Goal: Task Accomplishment & Management: Manage account settings

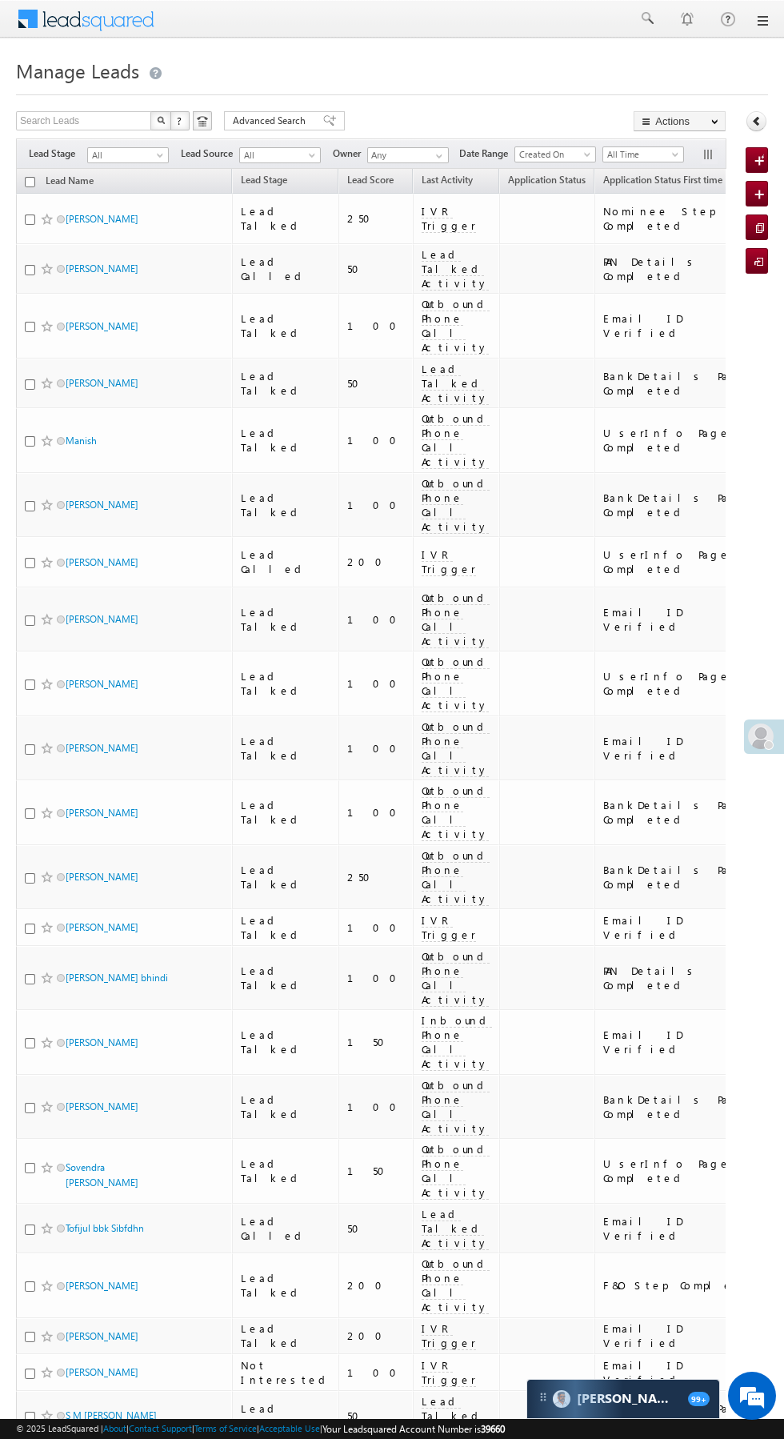
scroll to position [0, 13]
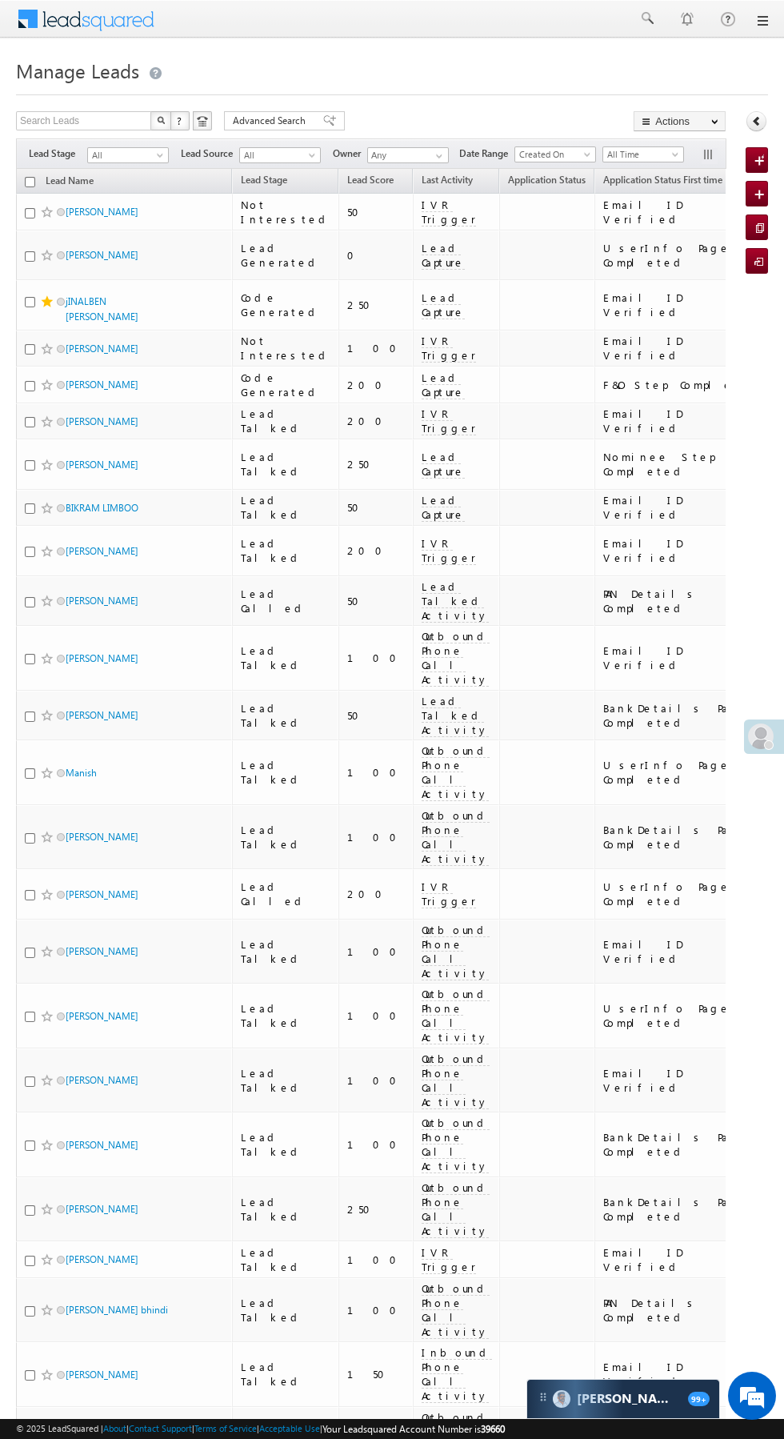
scroll to position [0, 6]
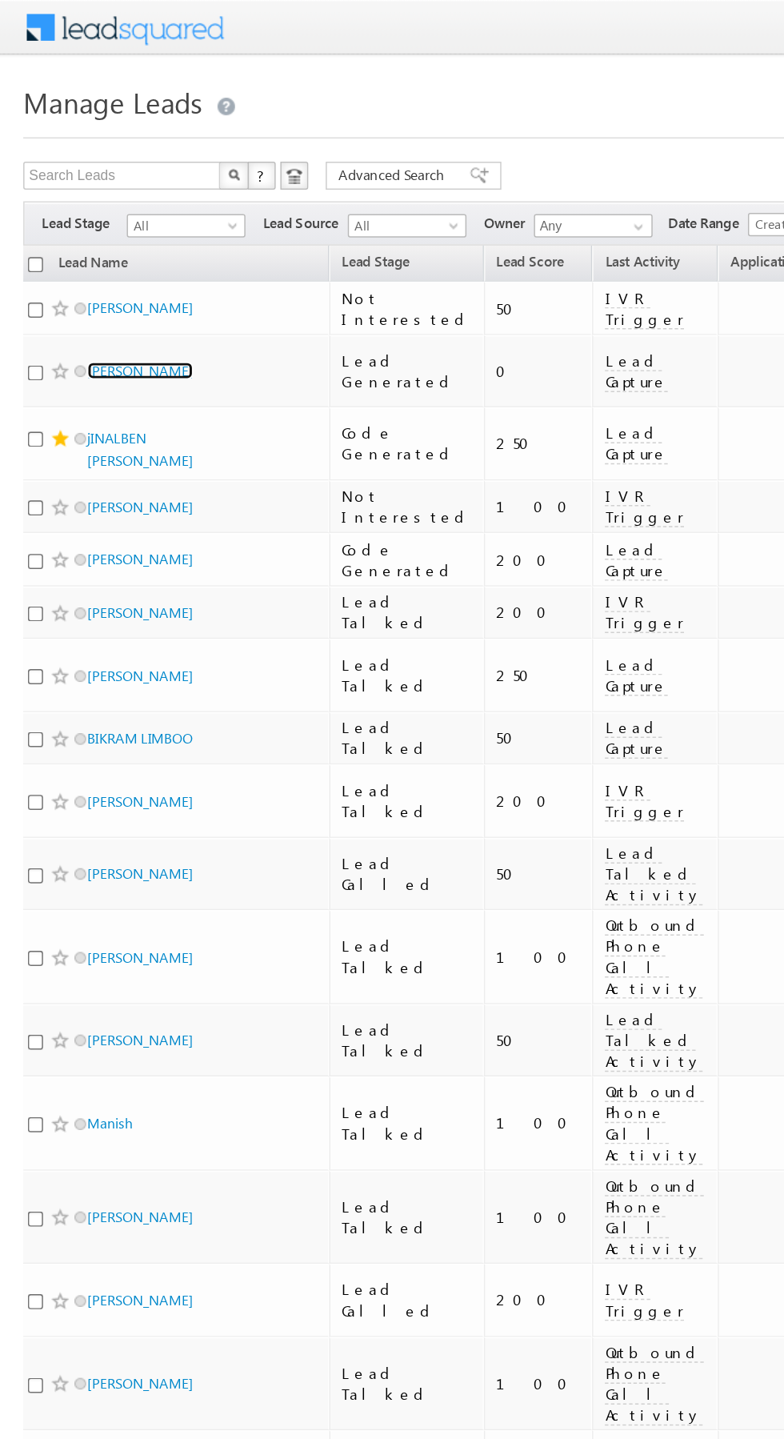
click at [110, 249] on link "[PERSON_NAME]" at bounding box center [96, 255] width 73 height 12
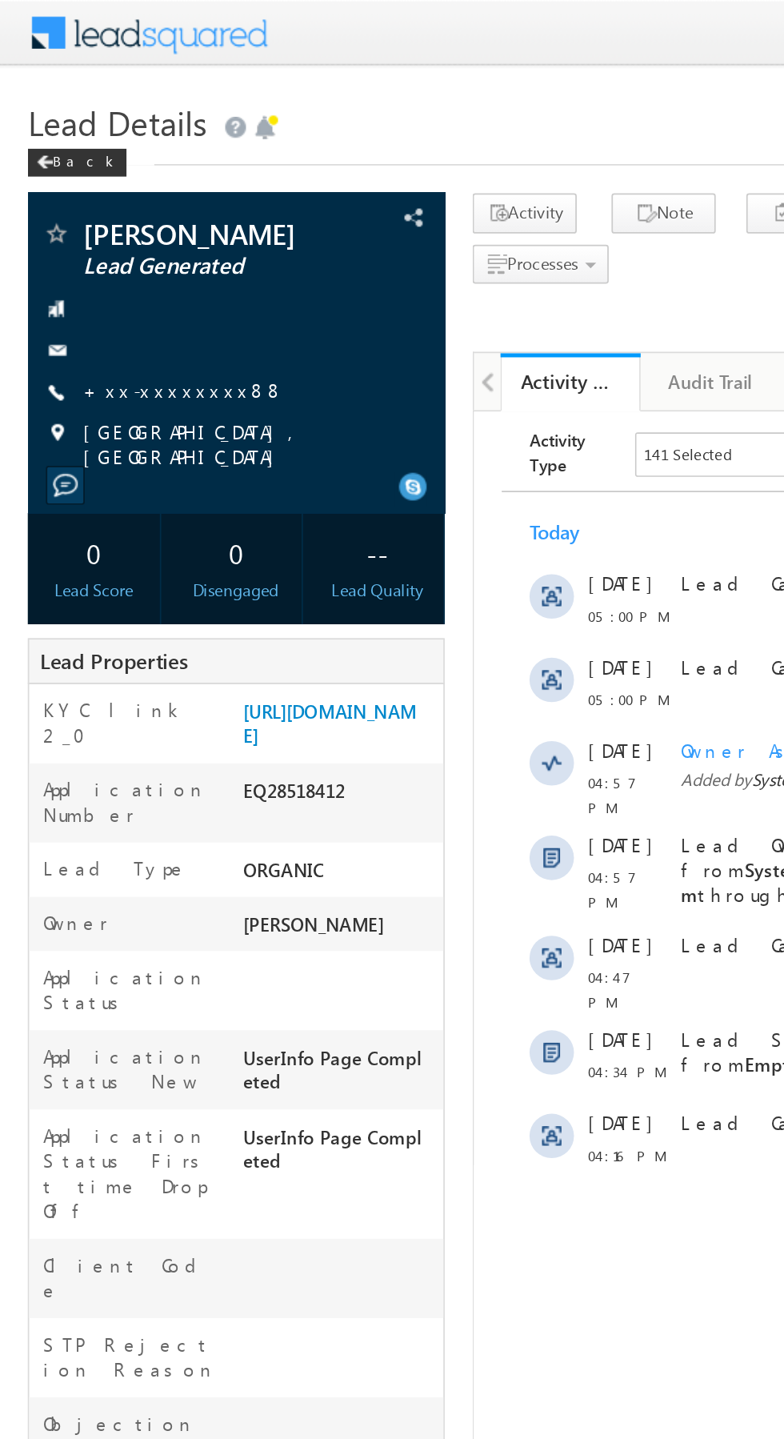
click at [95, 227] on link "+xx-xxxxxxxx88" at bounding box center [106, 225] width 116 height 14
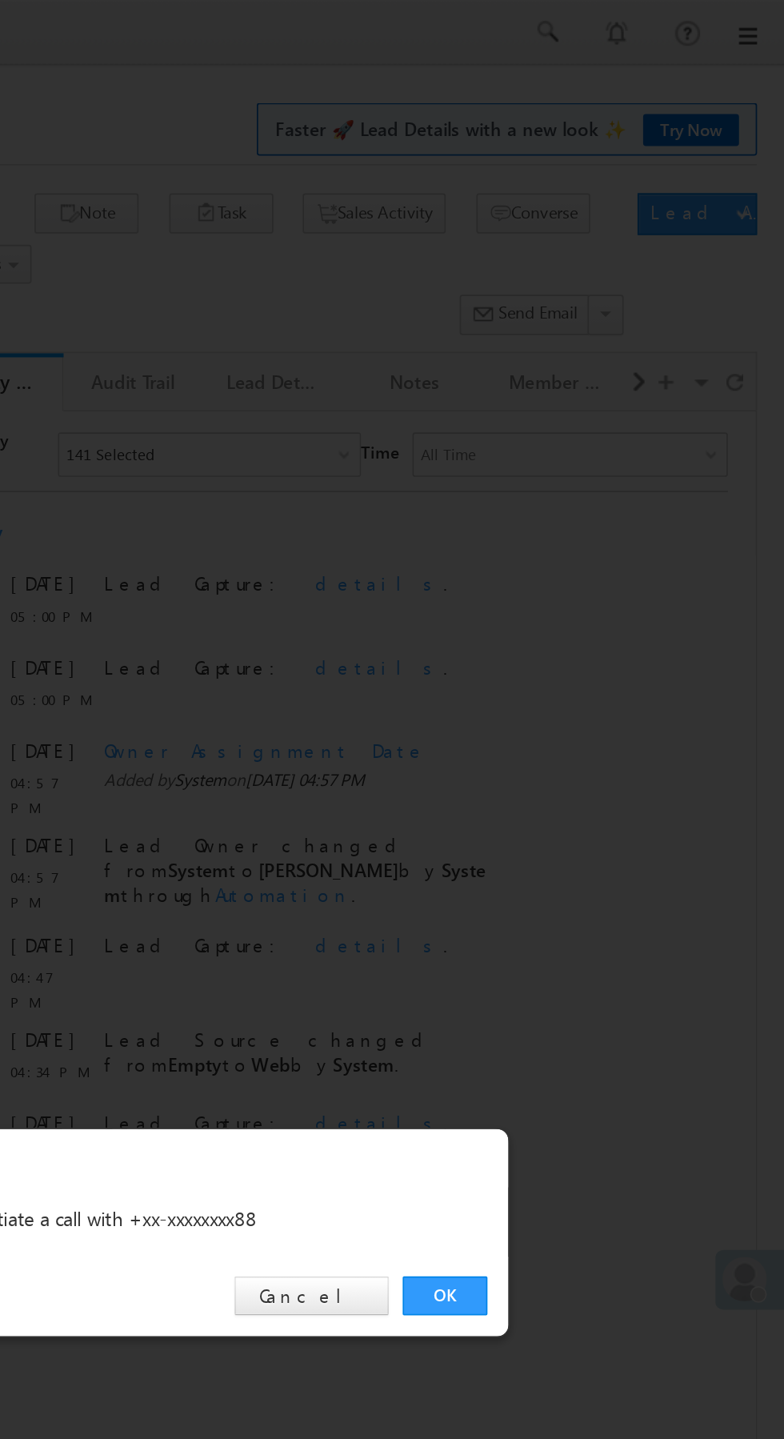
click at [591, 744] on link "OK" at bounding box center [588, 746] width 49 height 22
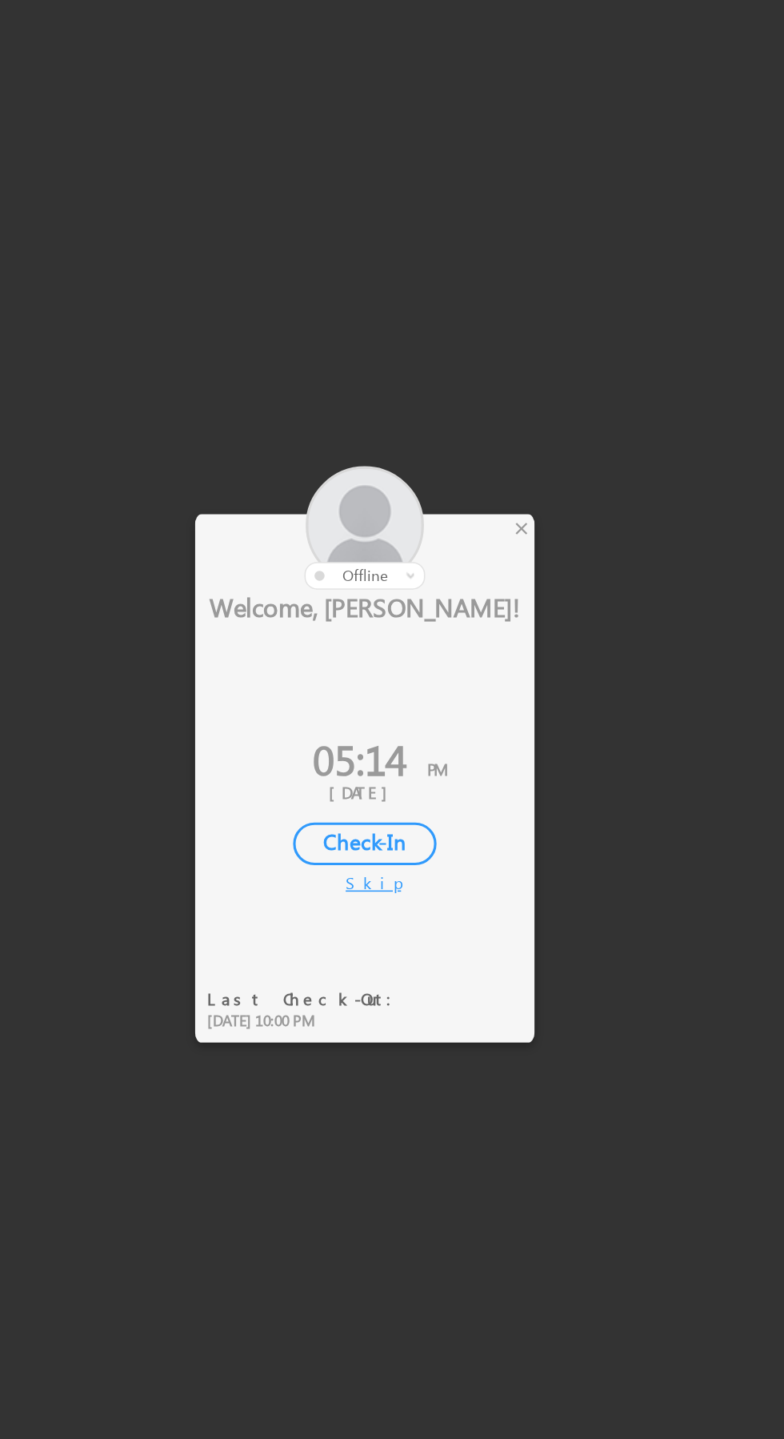
click at [464, 602] on div "×" at bounding box center [462, 601] width 17 height 18
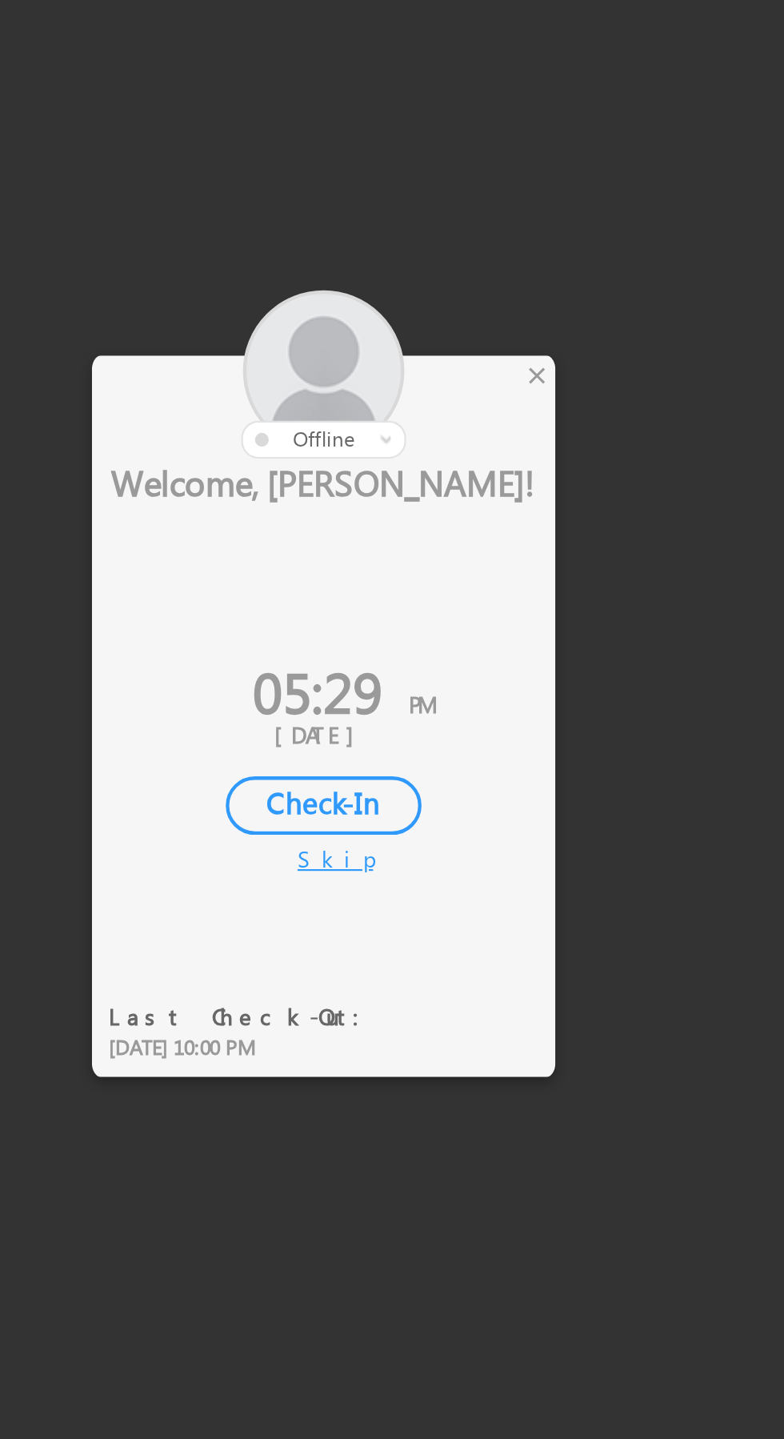
click at [452, 599] on div at bounding box center [363, 600] width 216 height 78
click at [462, 601] on div "×" at bounding box center [462, 601] width 17 height 18
